Goal: Transaction & Acquisition: Purchase product/service

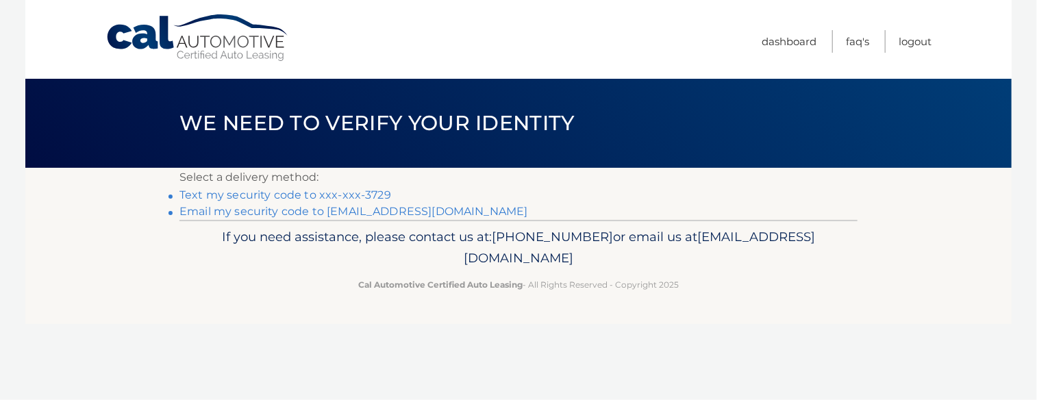
click at [305, 194] on link "Text my security code to xxx-xxx-3729" at bounding box center [285, 194] width 212 height 13
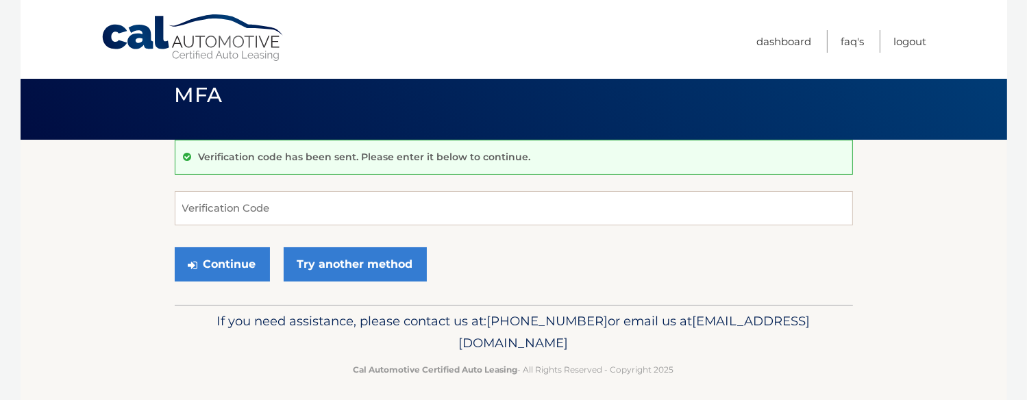
scroll to position [36, 0]
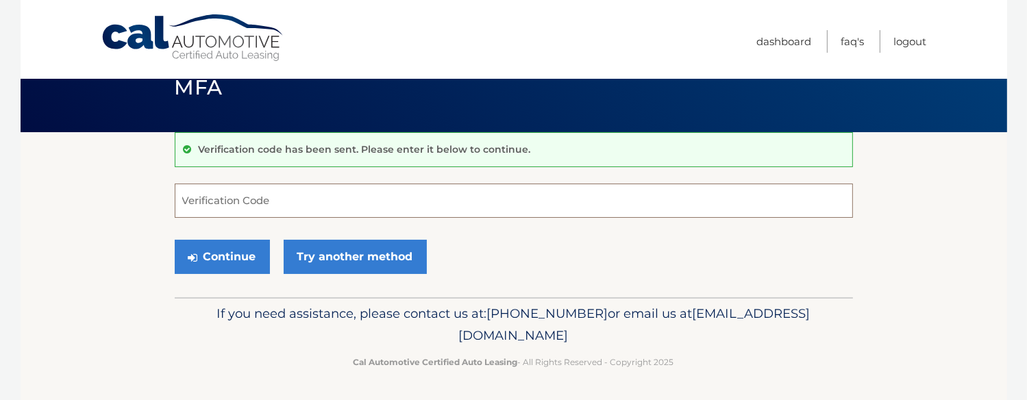
click at [336, 201] on input "Verification Code" at bounding box center [514, 201] width 678 height 34
click at [226, 200] on input "Verification Code" at bounding box center [514, 201] width 678 height 34
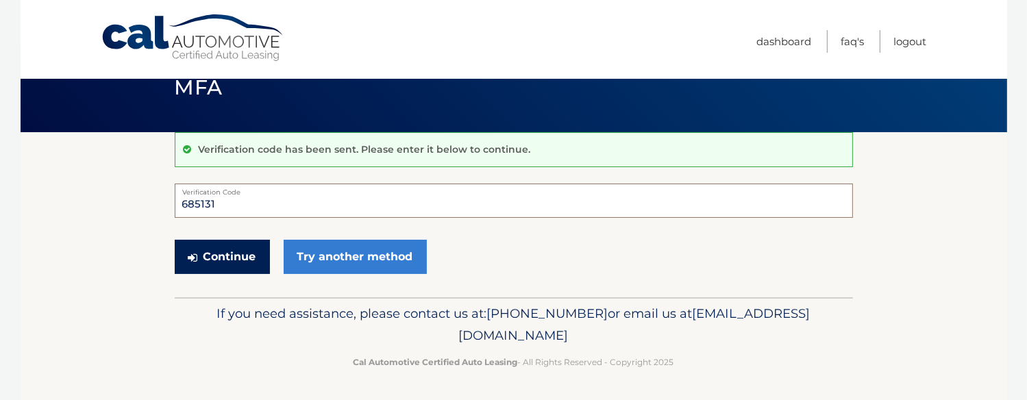
type input "685131"
click at [238, 255] on button "Continue" at bounding box center [222, 257] width 95 height 34
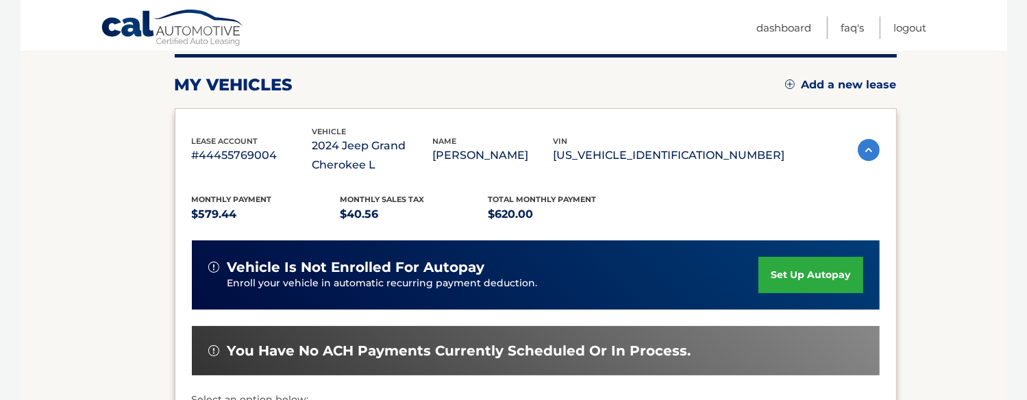
scroll to position [173, 0]
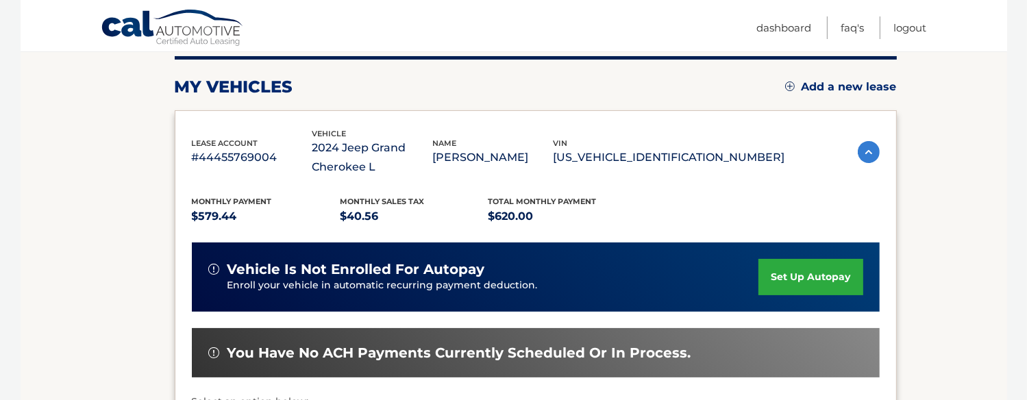
click at [867, 151] on img at bounding box center [869, 152] width 22 height 22
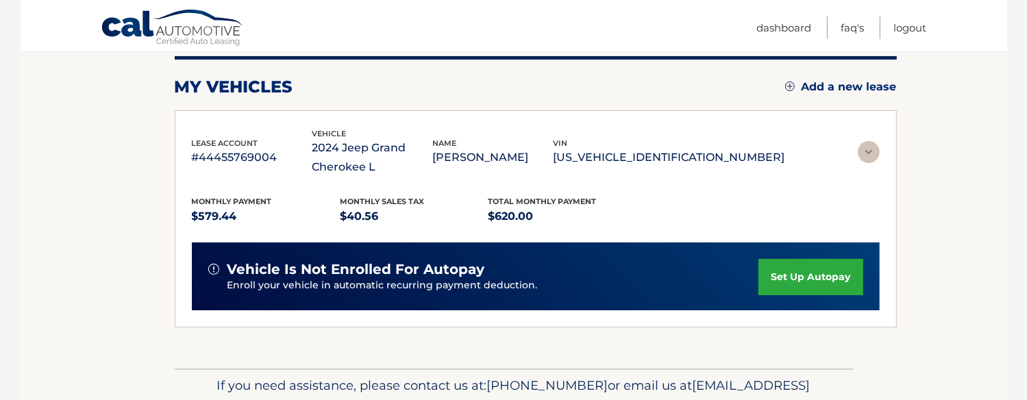
scroll to position [111, 0]
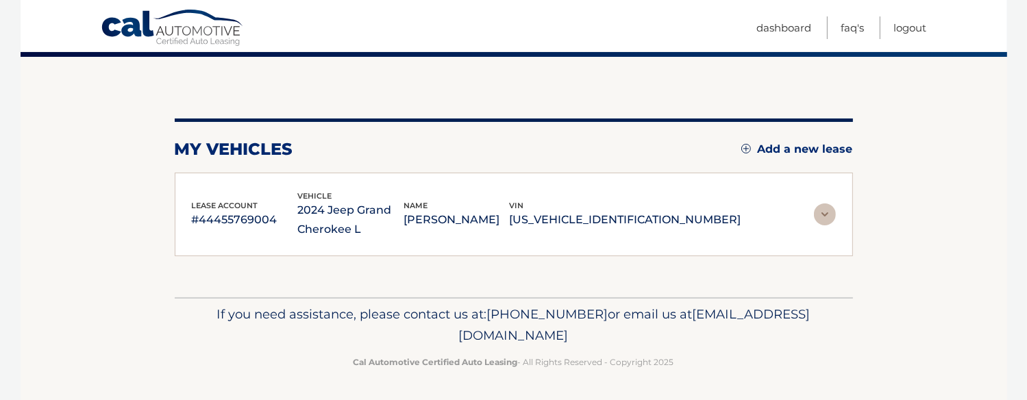
click at [821, 205] on img at bounding box center [825, 214] width 22 height 22
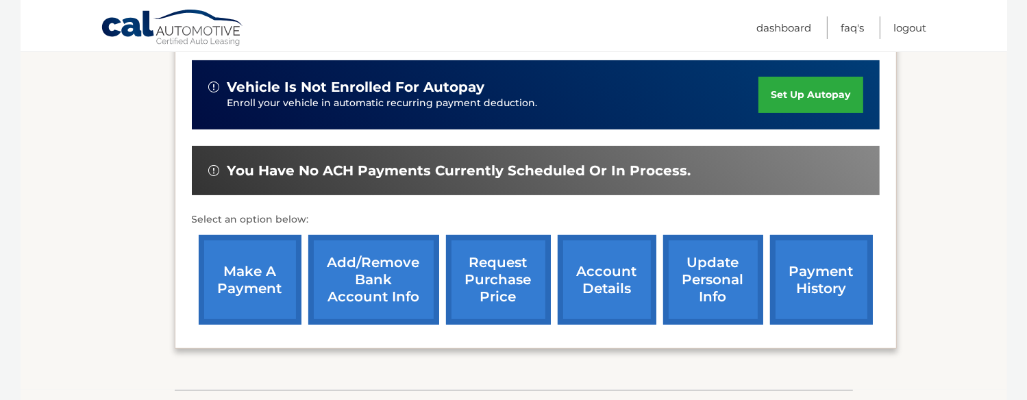
scroll to position [379, 0]
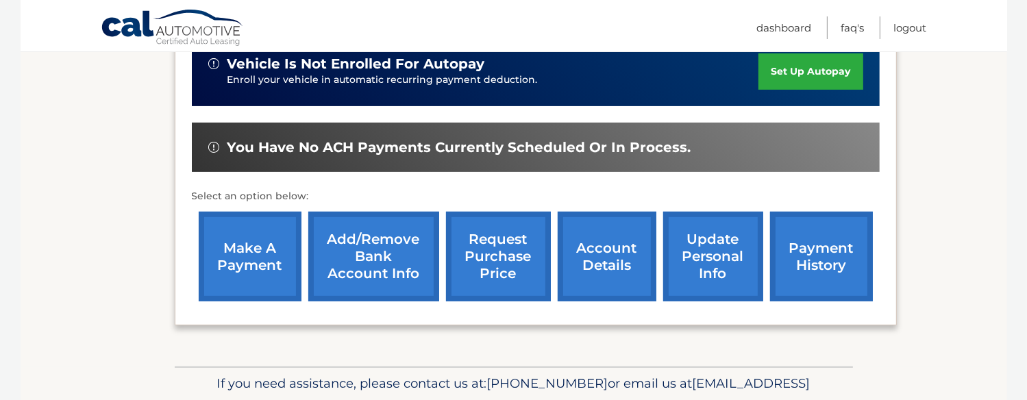
click at [259, 251] on link "make a payment" at bounding box center [250, 257] width 103 height 90
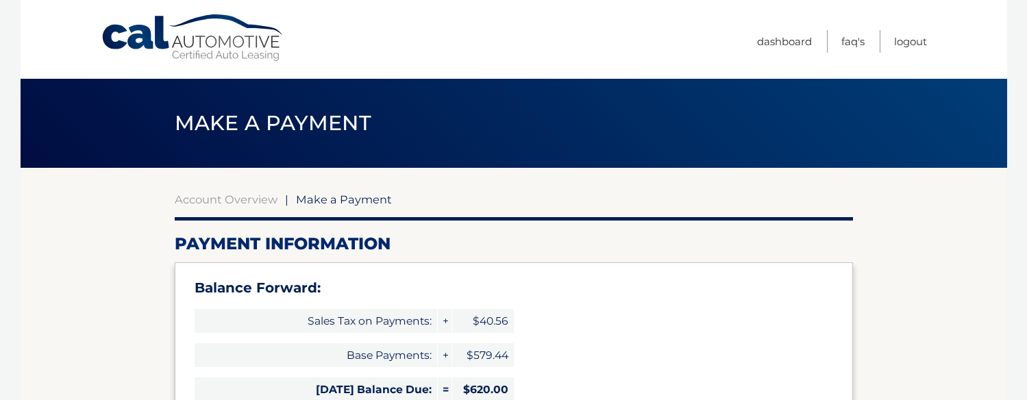
select select "MWNkOTUzN2ItMWRmZi00M2U0LWJiOGQtNTYyYTExYWNiMTI1"
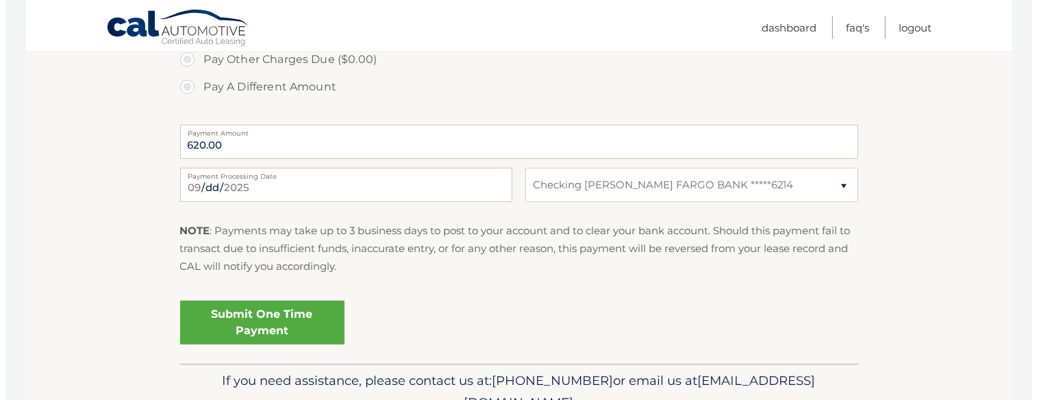
scroll to position [617, 0]
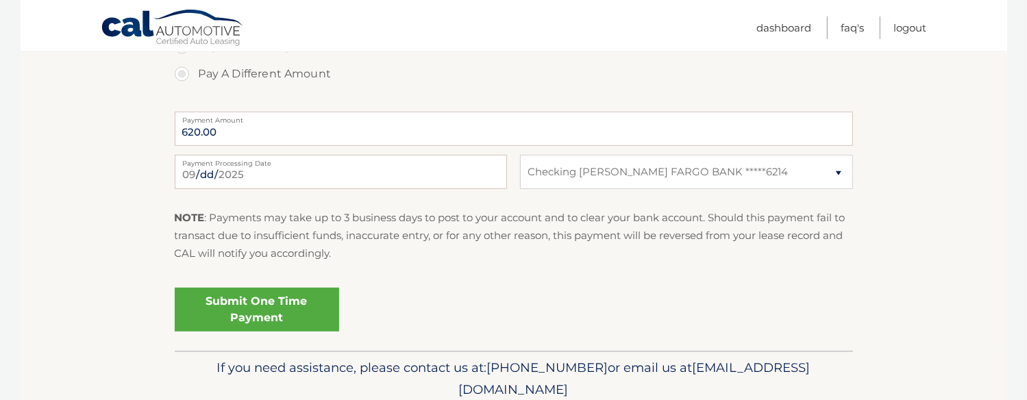
click at [243, 299] on link "Submit One Time Payment" at bounding box center [257, 310] width 164 height 44
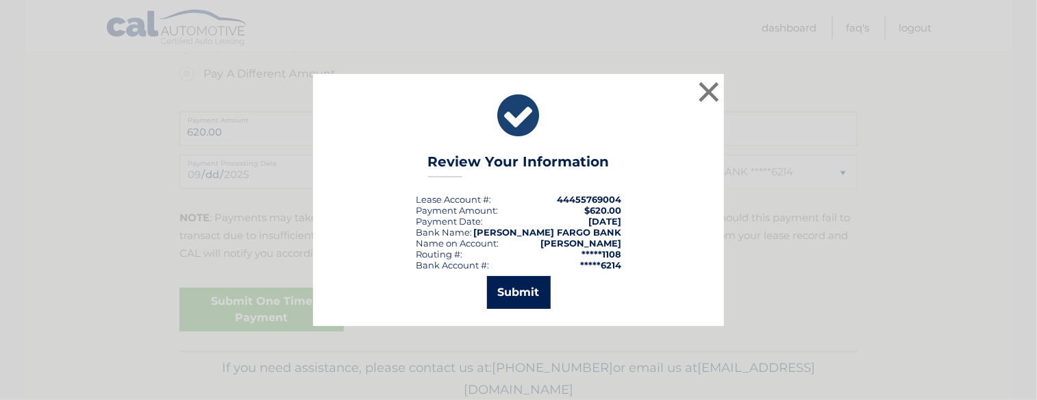
click at [538, 296] on button "Submit" at bounding box center [519, 292] width 64 height 33
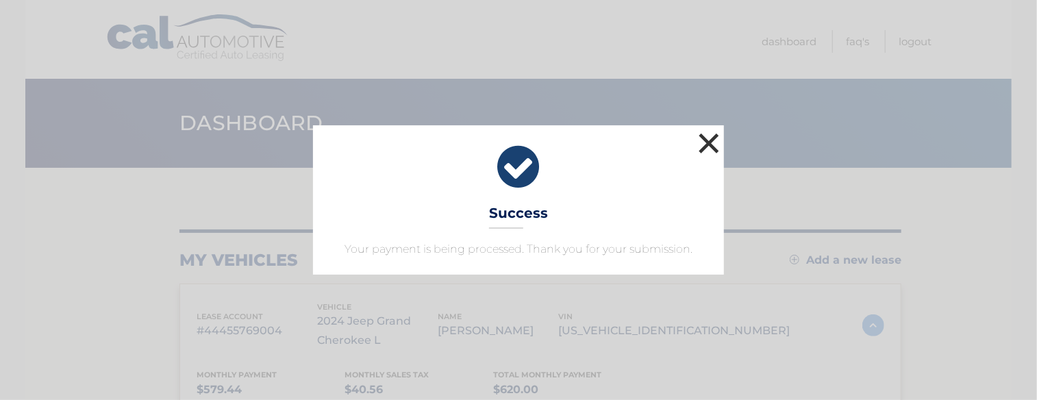
click at [718, 145] on button "×" at bounding box center [708, 142] width 27 height 27
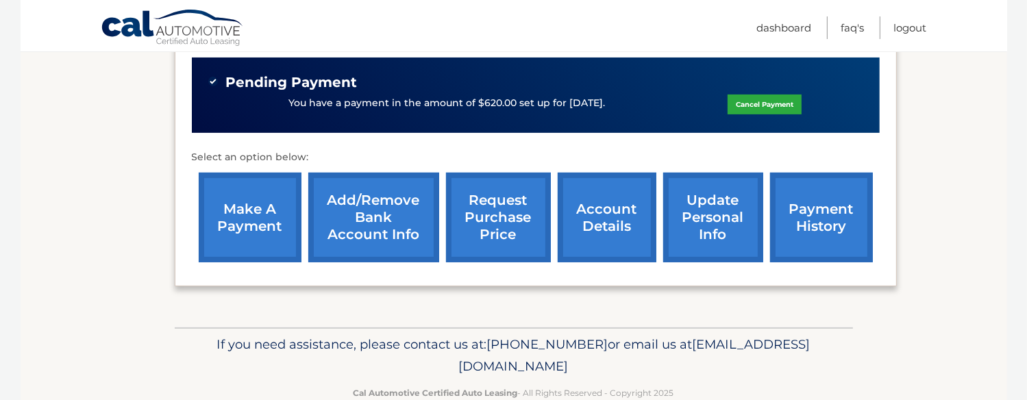
scroll to position [473, 0]
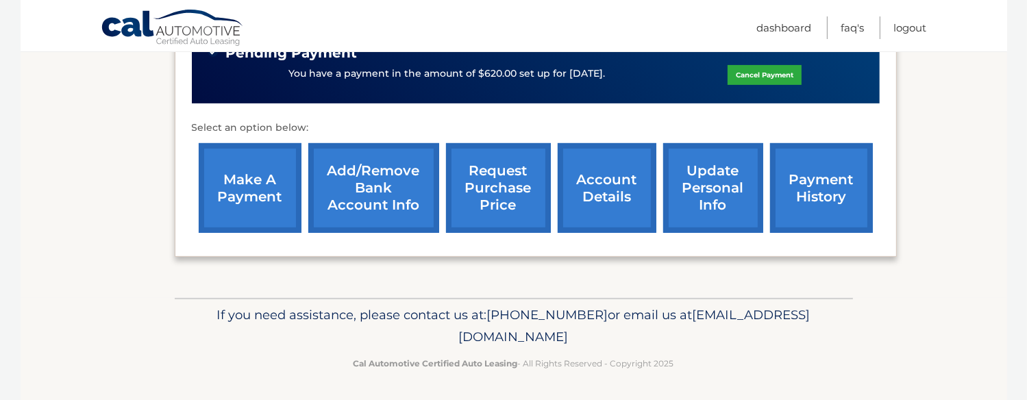
click at [590, 194] on link "account details" at bounding box center [607, 188] width 99 height 90
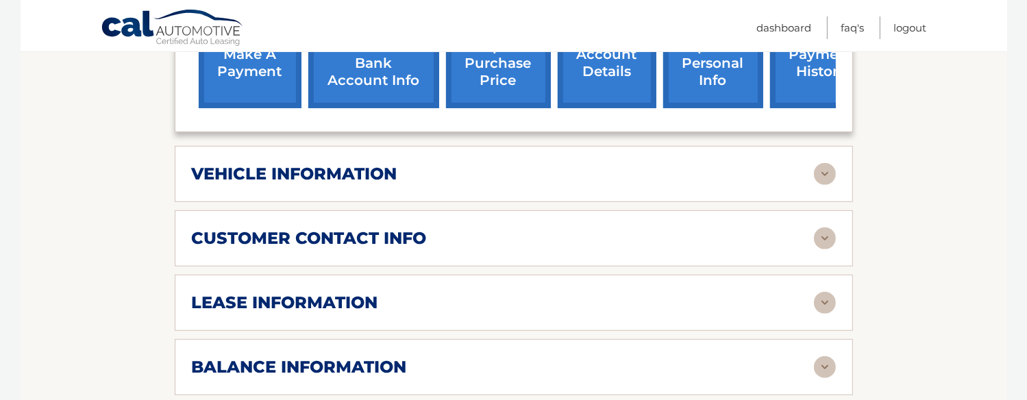
scroll to position [754, 0]
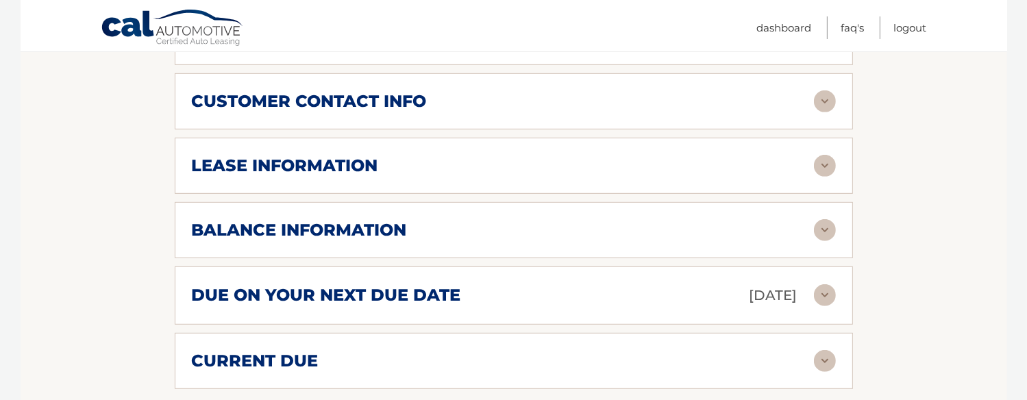
click at [828, 164] on img at bounding box center [825, 166] width 22 height 22
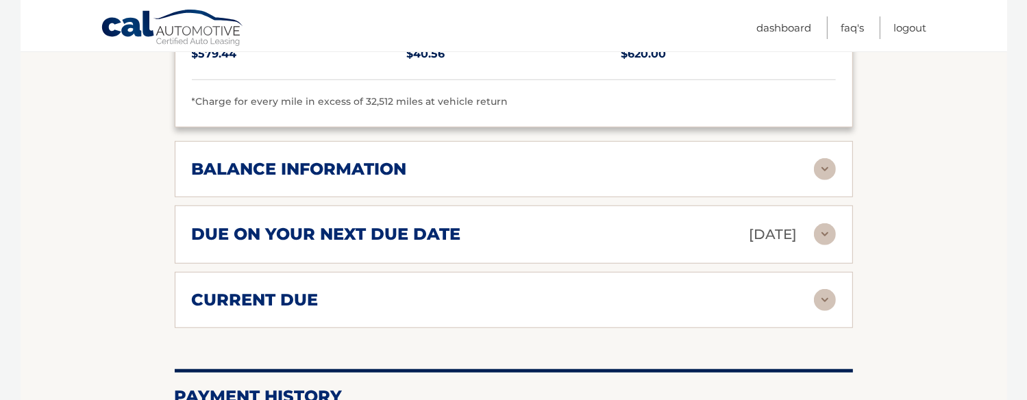
scroll to position [1096, 0]
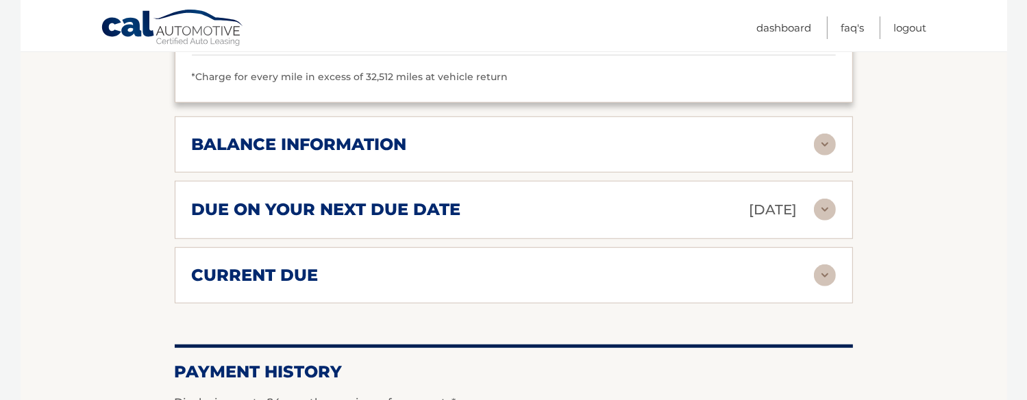
click at [830, 134] on img at bounding box center [825, 145] width 22 height 22
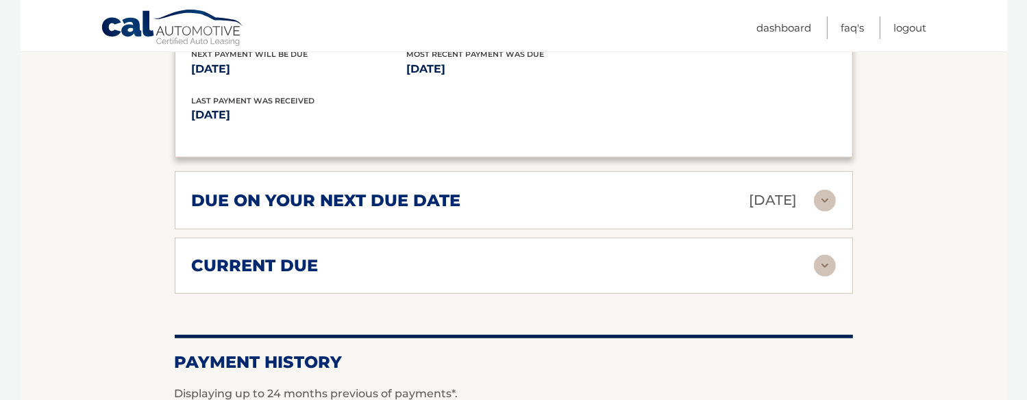
scroll to position [1302, 0]
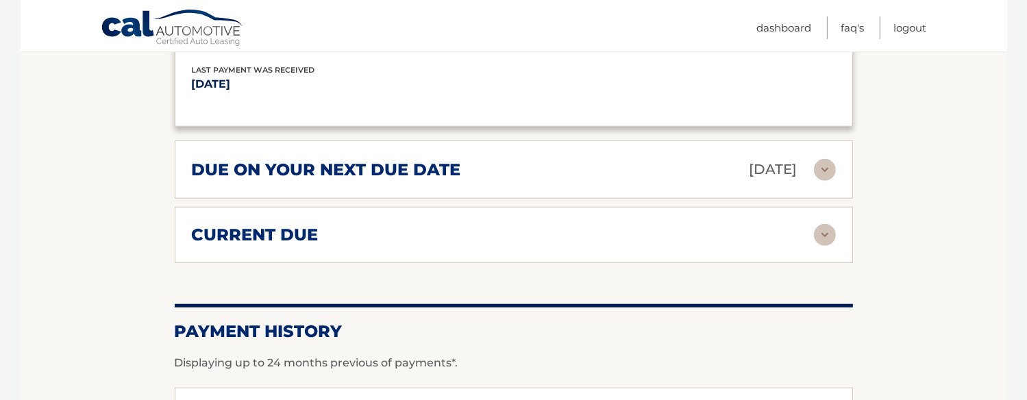
click at [834, 231] on img at bounding box center [825, 235] width 22 height 22
click at [835, 229] on img at bounding box center [825, 235] width 22 height 22
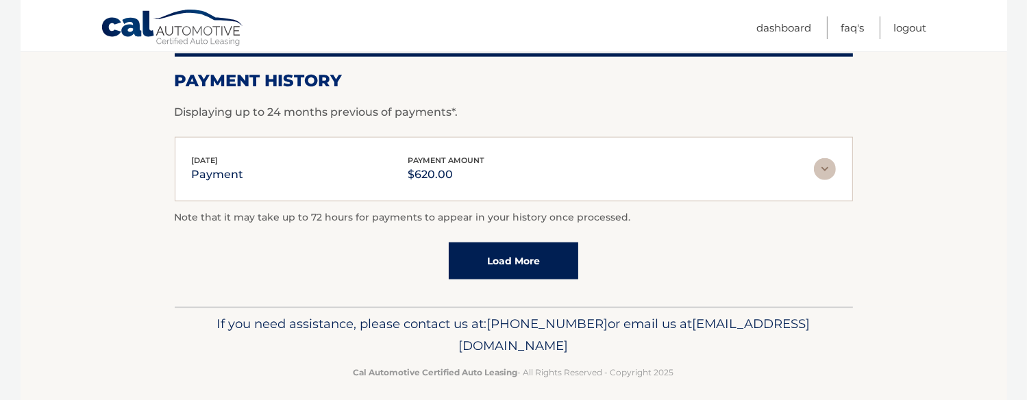
scroll to position [1656, 0]
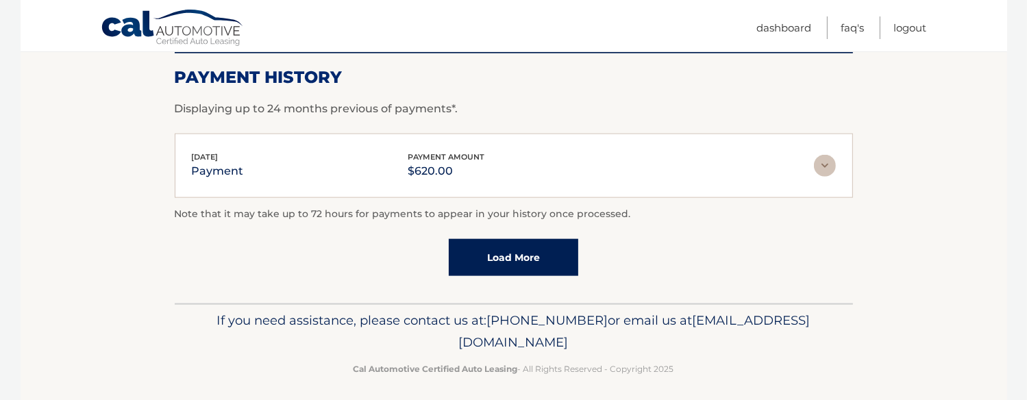
click at [824, 155] on img at bounding box center [825, 166] width 22 height 22
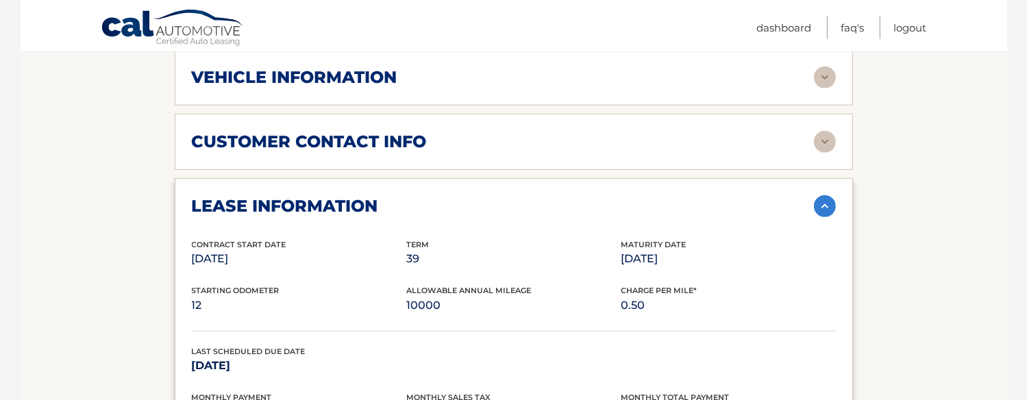
scroll to position [645, 0]
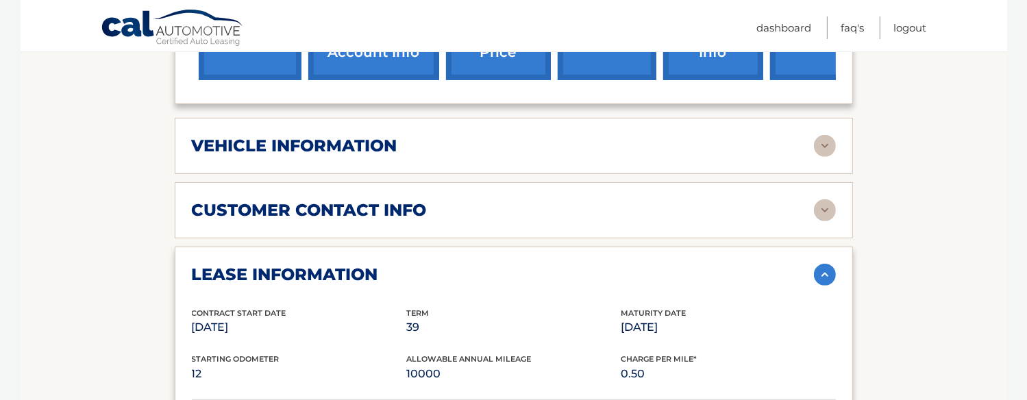
click at [819, 204] on img at bounding box center [825, 210] width 22 height 22
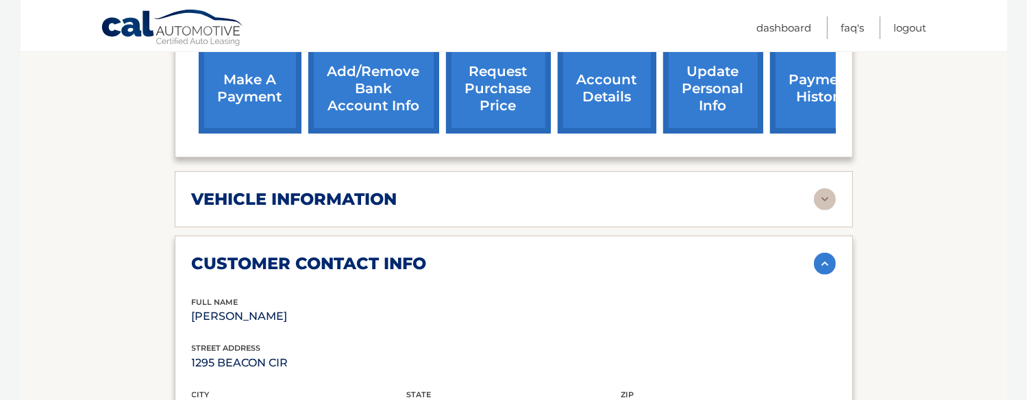
scroll to position [576, 0]
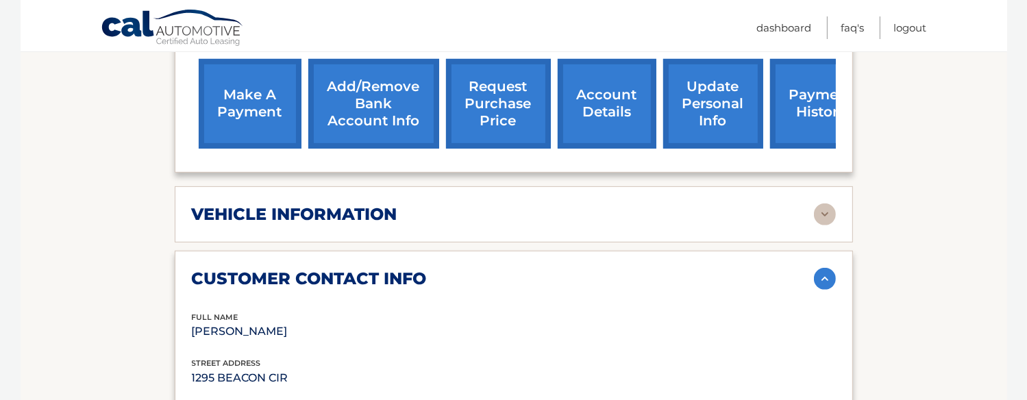
click at [825, 210] on img at bounding box center [825, 214] width 22 height 22
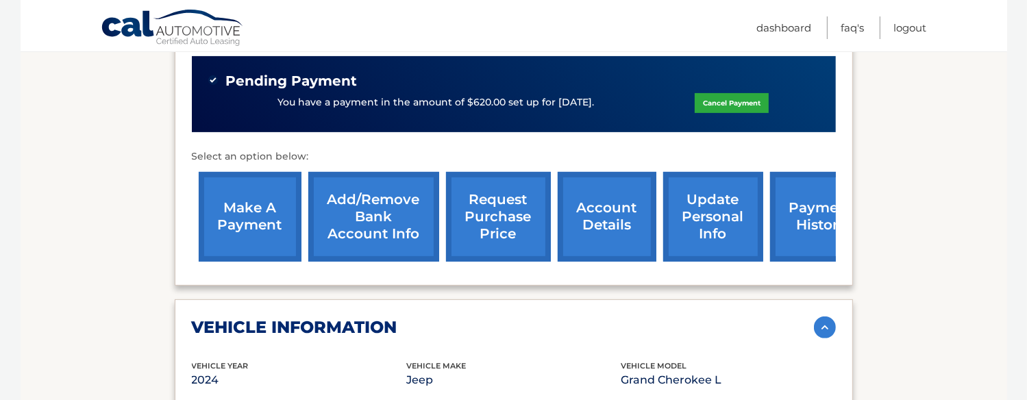
scroll to position [439, 0]
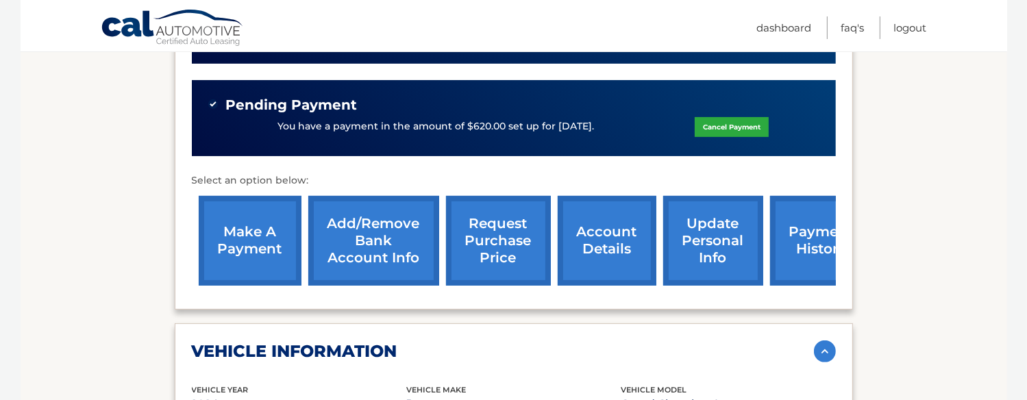
click at [795, 232] on link "payment history" at bounding box center [821, 241] width 103 height 90
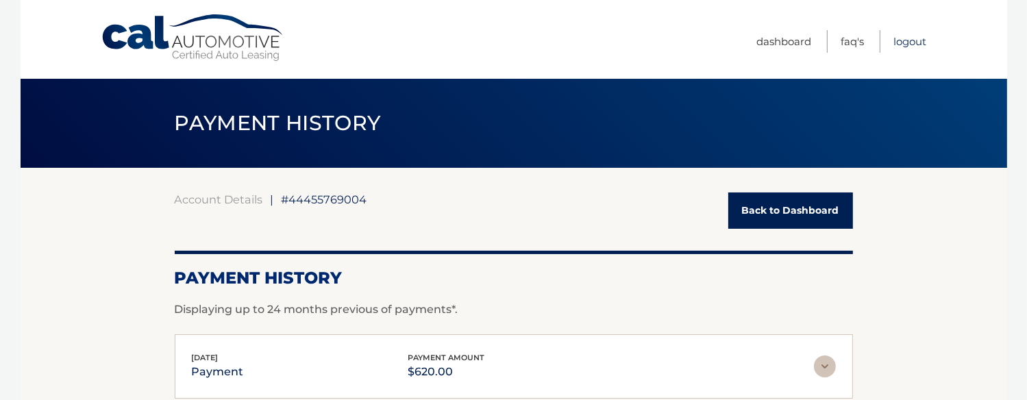
click at [899, 43] on link "Logout" at bounding box center [910, 41] width 33 height 23
